Goal: Task Accomplishment & Management: Complete application form

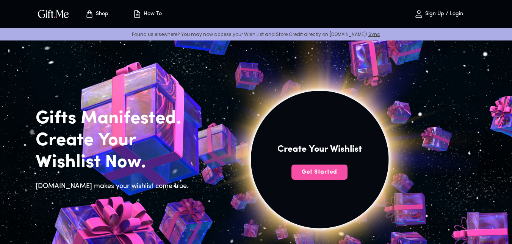
click at [323, 173] on span "Get Started" at bounding box center [319, 172] width 56 height 8
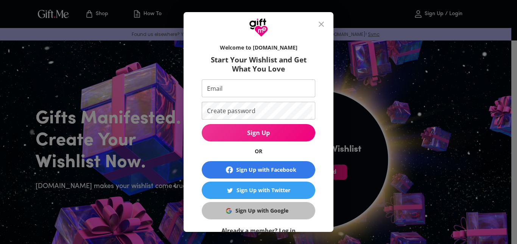
click at [252, 211] on div "Sign Up with Google" at bounding box center [262, 211] width 53 height 8
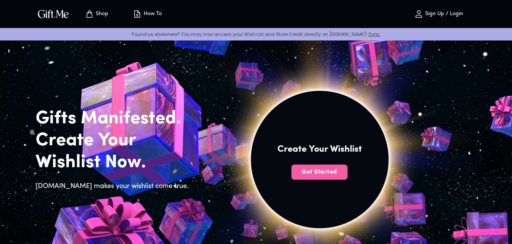
click at [312, 177] on button "Get Started" at bounding box center [319, 172] width 56 height 15
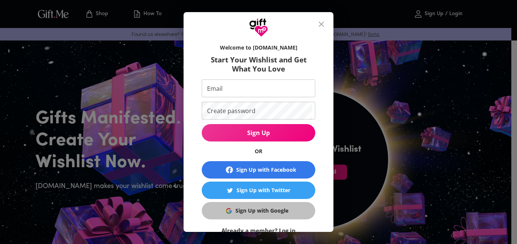
click at [255, 212] on div "Sign Up with Google" at bounding box center [262, 211] width 53 height 8
click at [254, 213] on div "Sign Up with Google" at bounding box center [262, 211] width 53 height 8
